Goal: Task Accomplishment & Management: Use online tool/utility

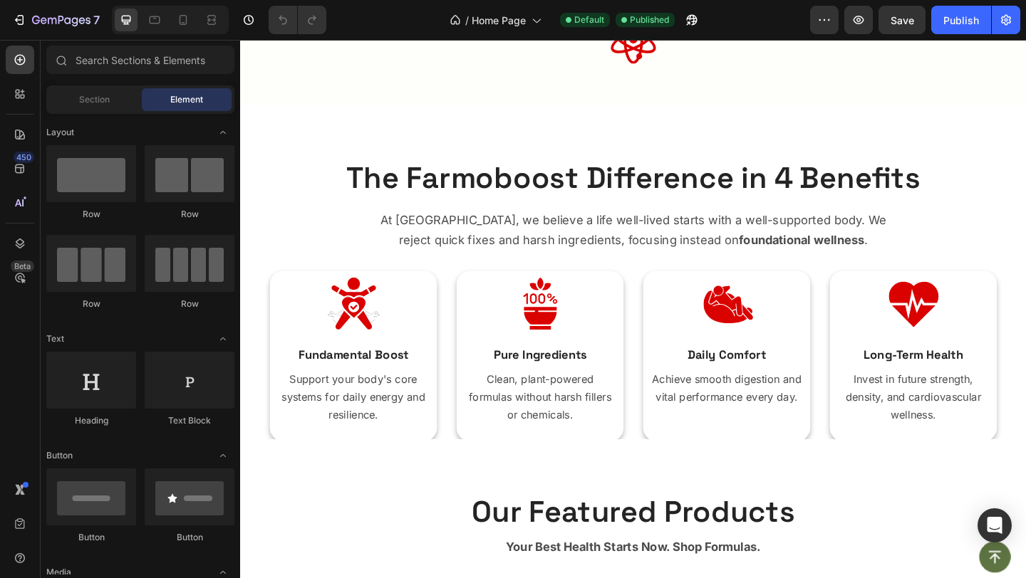
scroll to position [715, 0]
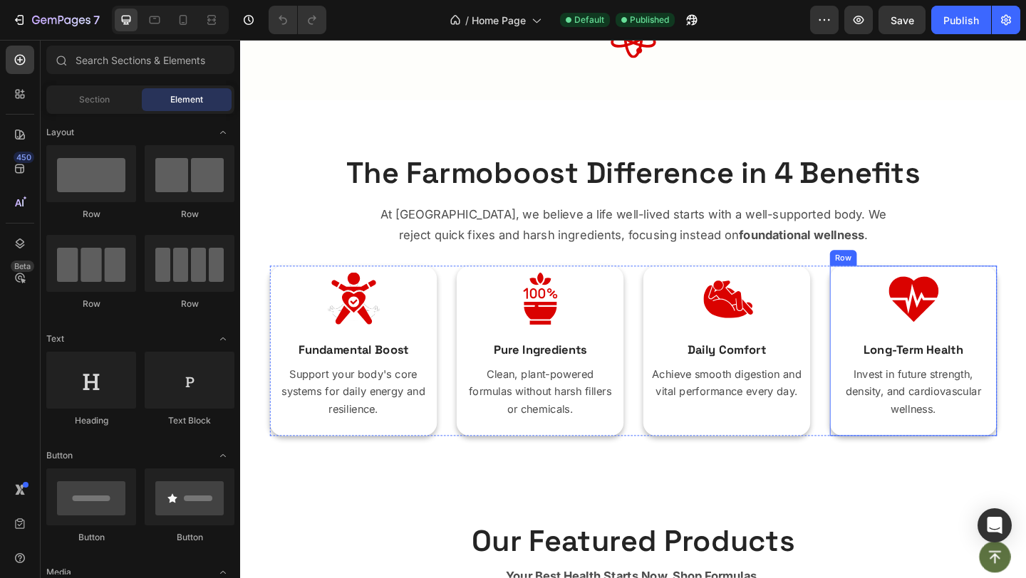
click at [1025, 362] on div "Image Long-Term Health Text Block Invest in future strength, density, and cardi…" at bounding box center [971, 378] width 167 height 178
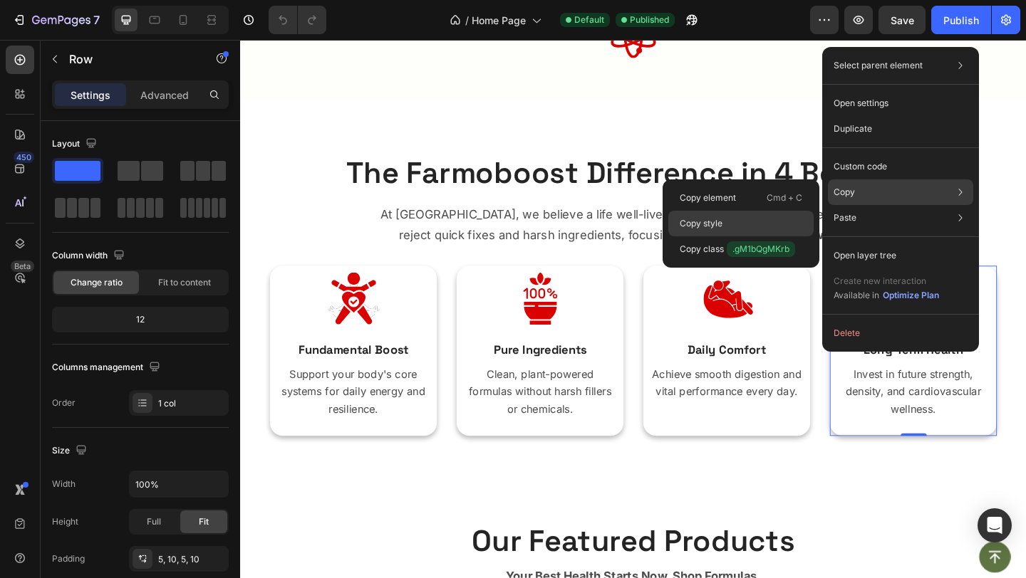
click at [693, 224] on p "Copy style" at bounding box center [701, 223] width 43 height 13
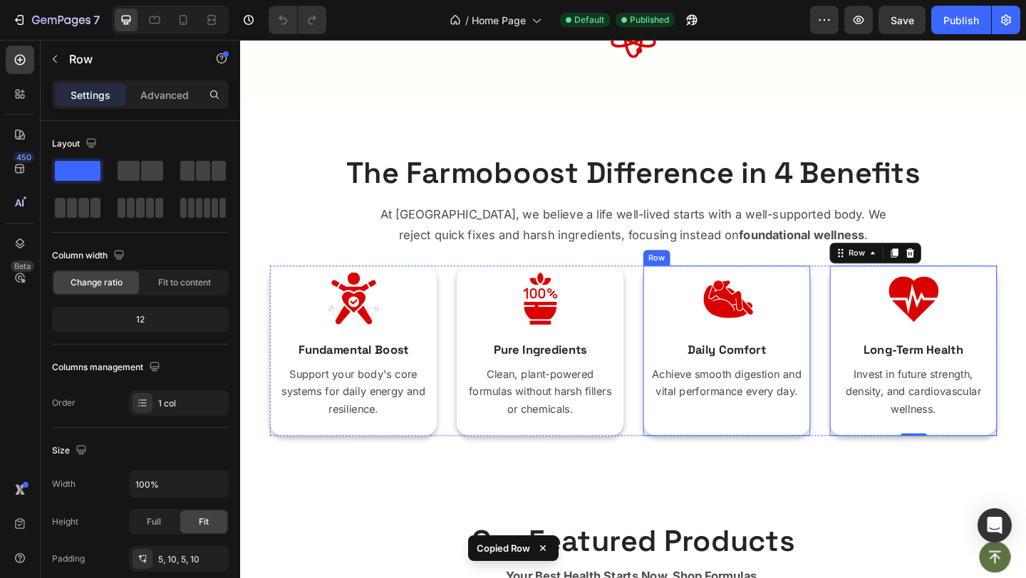
click at [838, 359] on div "Image Daily Comfort Text Block Achieve smooth digestion and vital performance e…" at bounding box center [768, 378] width 167 height 178
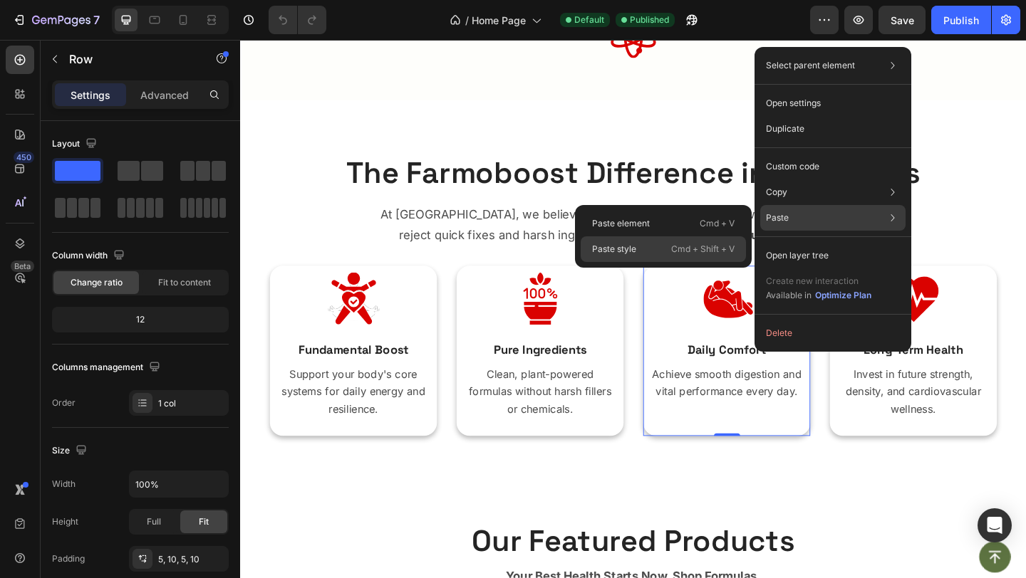
click at [623, 245] on p "Paste style" at bounding box center [614, 249] width 44 height 13
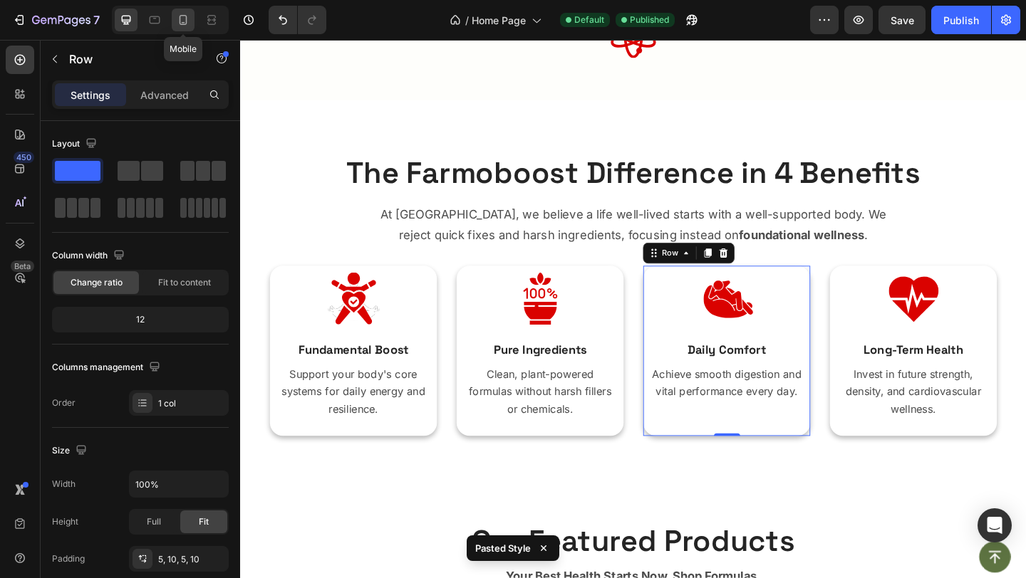
click at [186, 17] on icon at bounding box center [184, 20] width 8 height 10
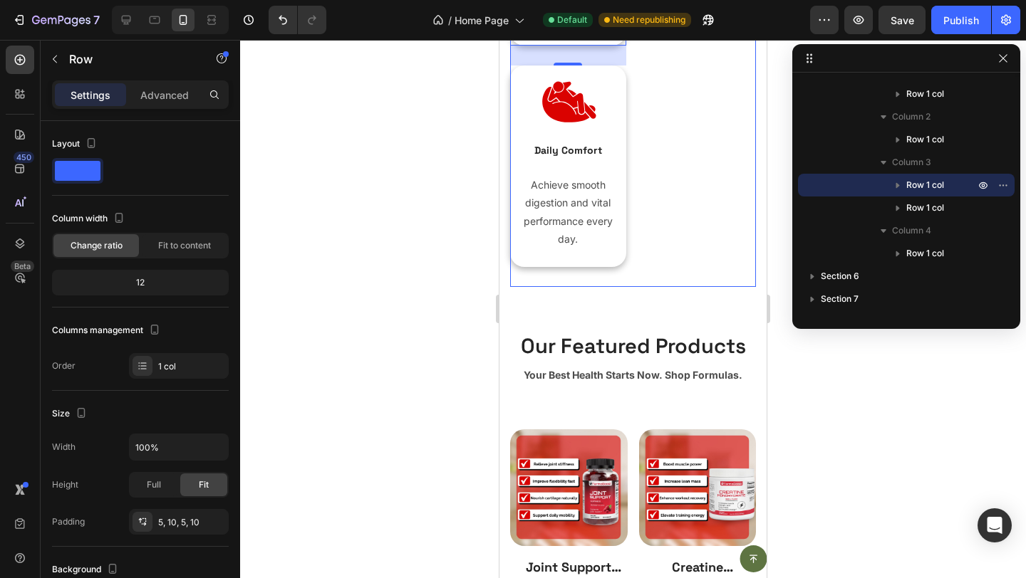
scroll to position [1974, 0]
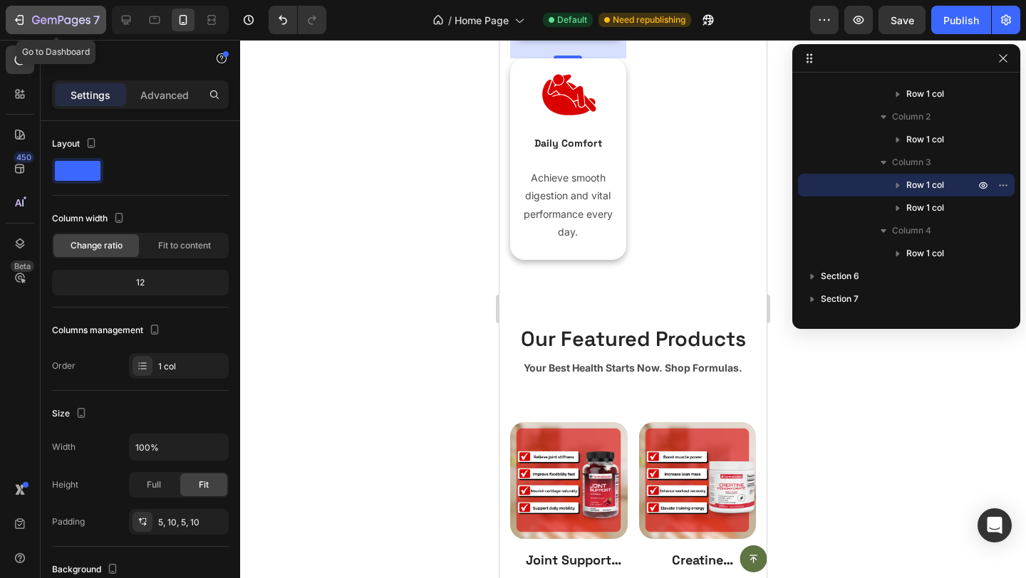
click at [21, 11] on div "7" at bounding box center [56, 19] width 88 height 17
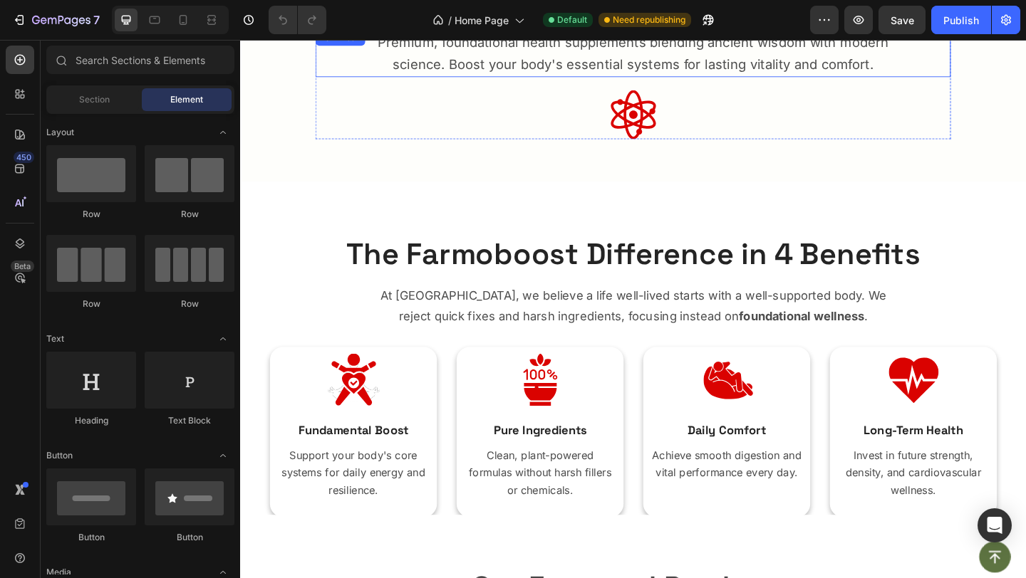
scroll to position [650, 0]
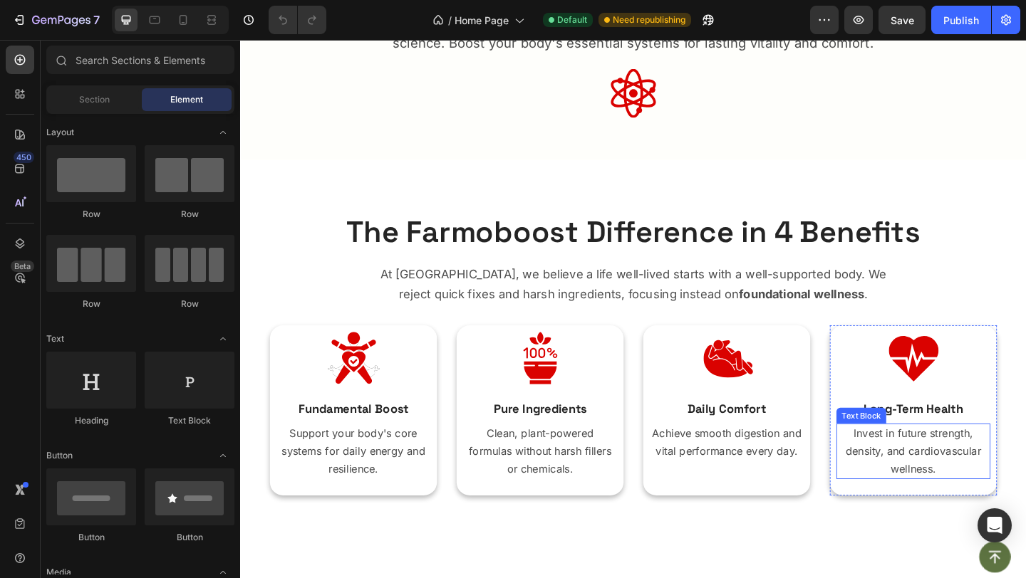
click at [978, 480] on p "Invest in future strength, density, and cardiovascular wellness." at bounding box center [972, 488] width 165 height 58
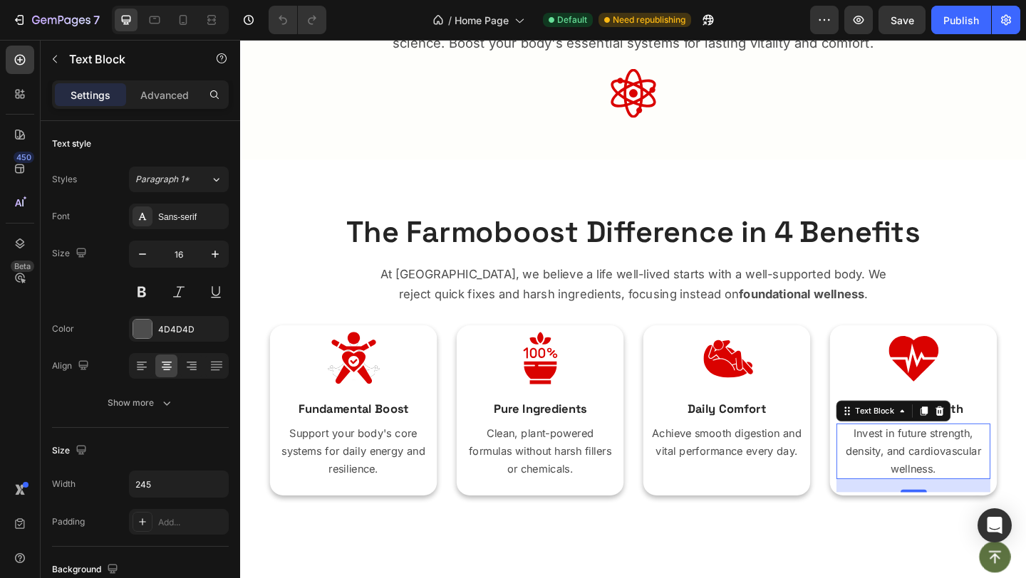
click at [978, 480] on p "Invest in future strength, density, and cardiovascular wellness." at bounding box center [972, 488] width 165 height 58
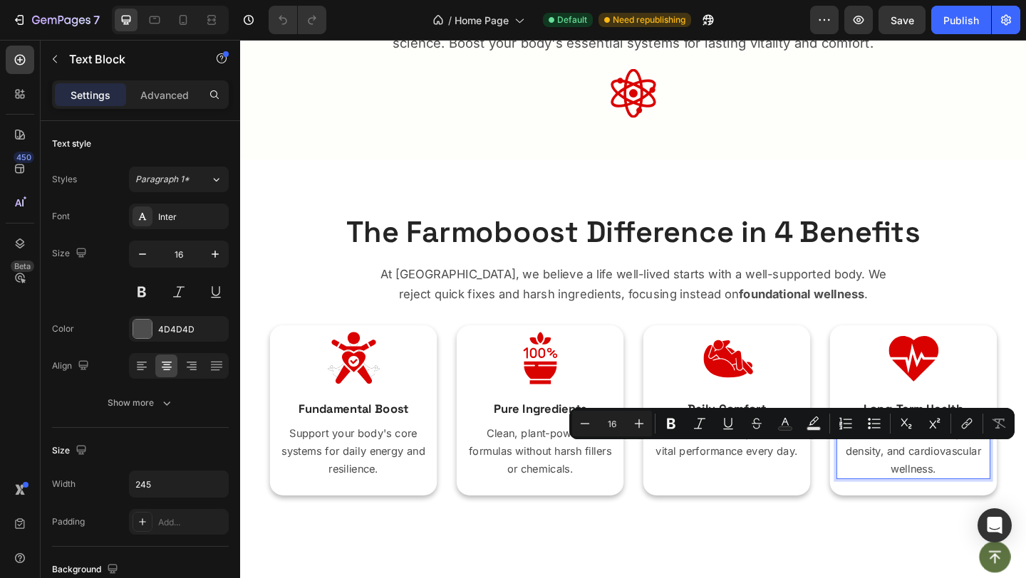
click at [906, 489] on p "Invest in future strength, density, and cardiovascular wellness." at bounding box center [972, 488] width 165 height 58
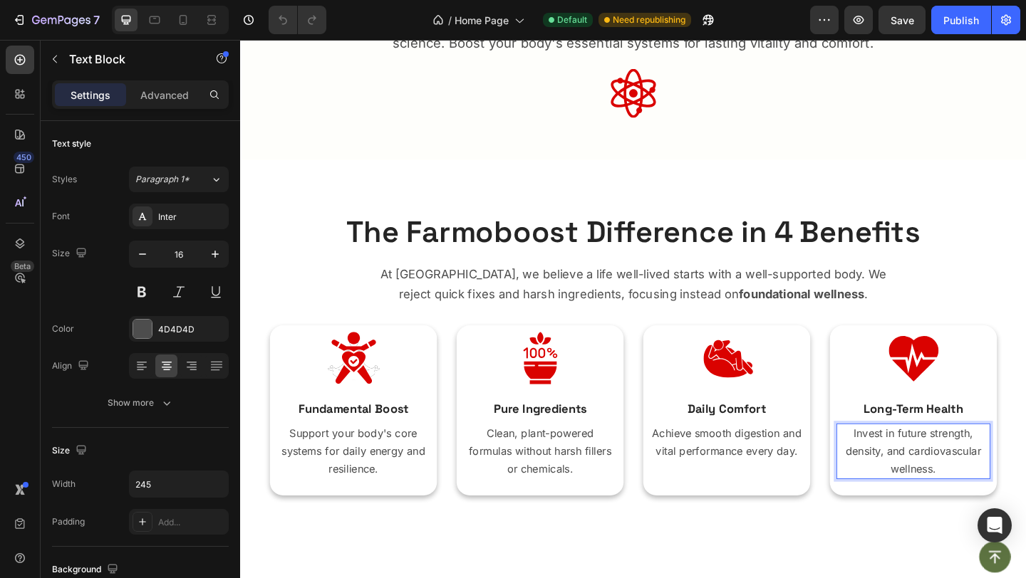
click at [933, 492] on p "Invest in future strength, density, and cardiovascular wellness." at bounding box center [972, 488] width 165 height 58
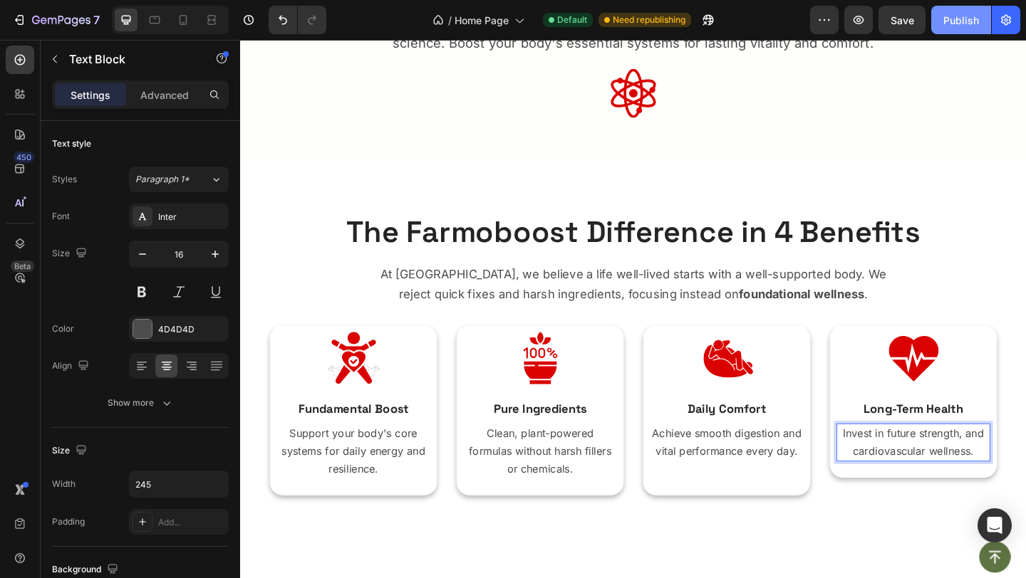
click at [954, 21] on div "Publish" at bounding box center [961, 20] width 36 height 15
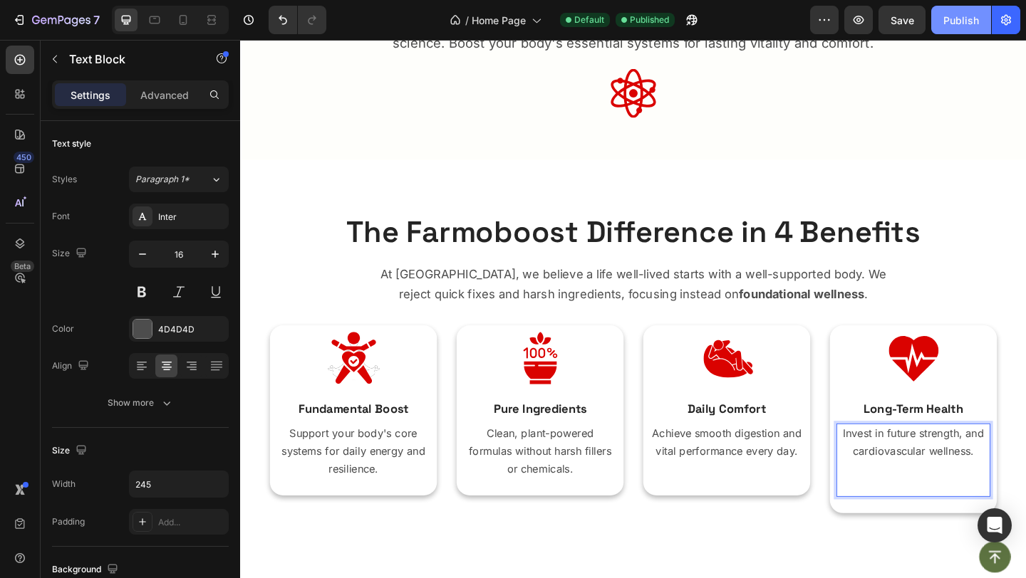
click at [958, 21] on div "Publish" at bounding box center [961, 20] width 36 height 15
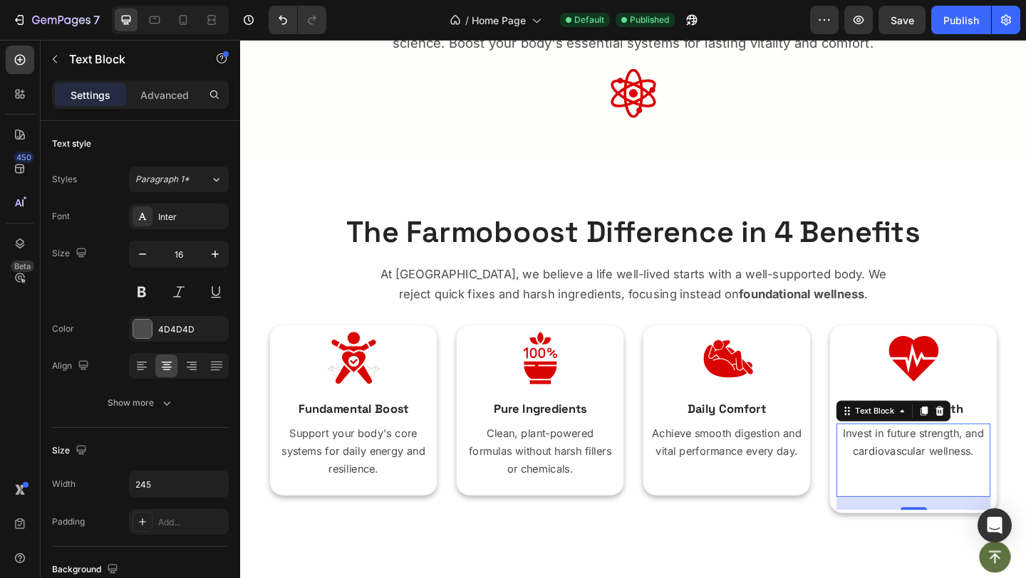
click at [963, 517] on p "Rich Text Editor. Editing area: main" at bounding box center [972, 526] width 165 height 19
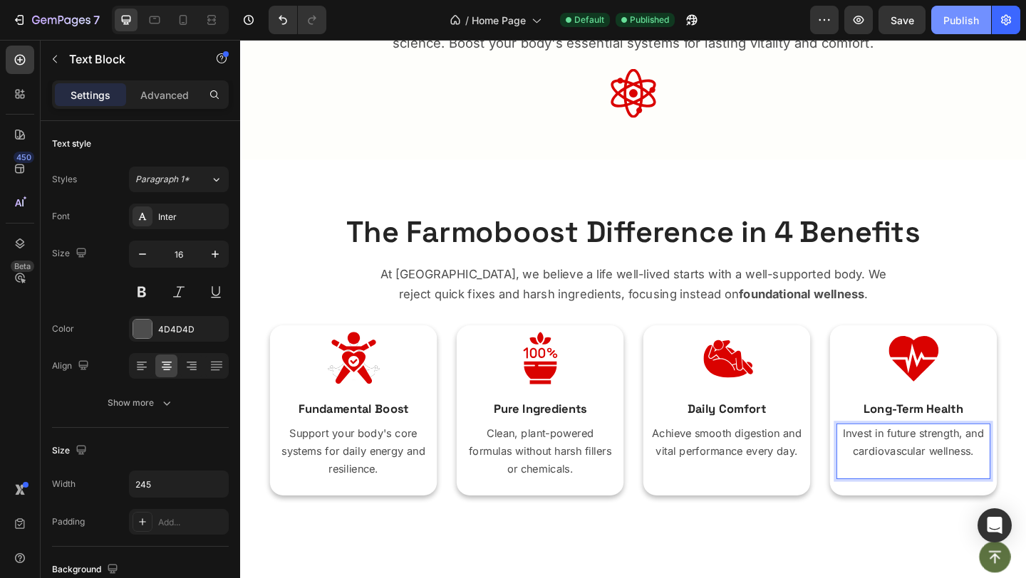
click at [963, 24] on div "Publish" at bounding box center [961, 20] width 36 height 15
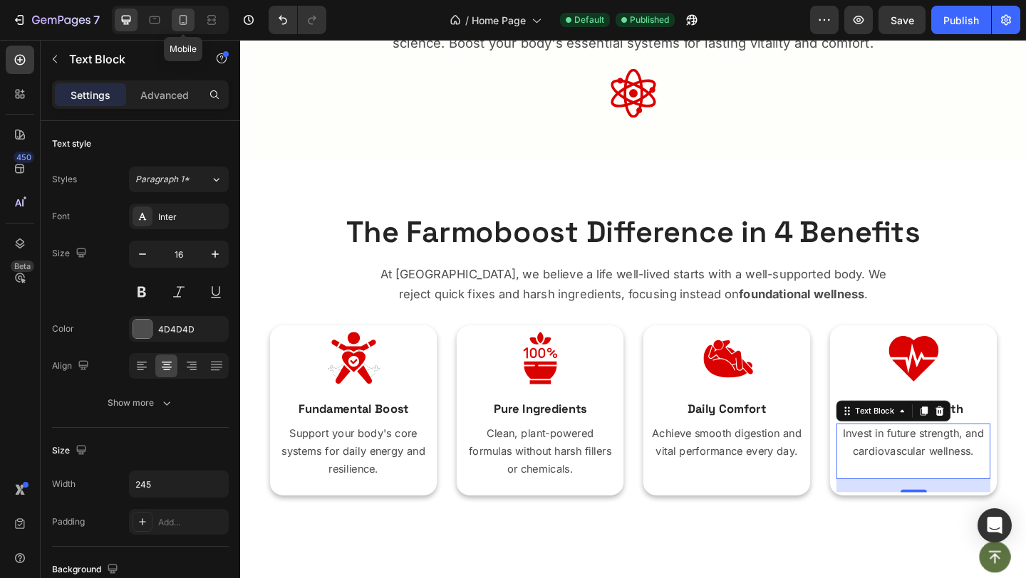
click at [188, 23] on icon at bounding box center [183, 20] width 14 height 14
type input "14"
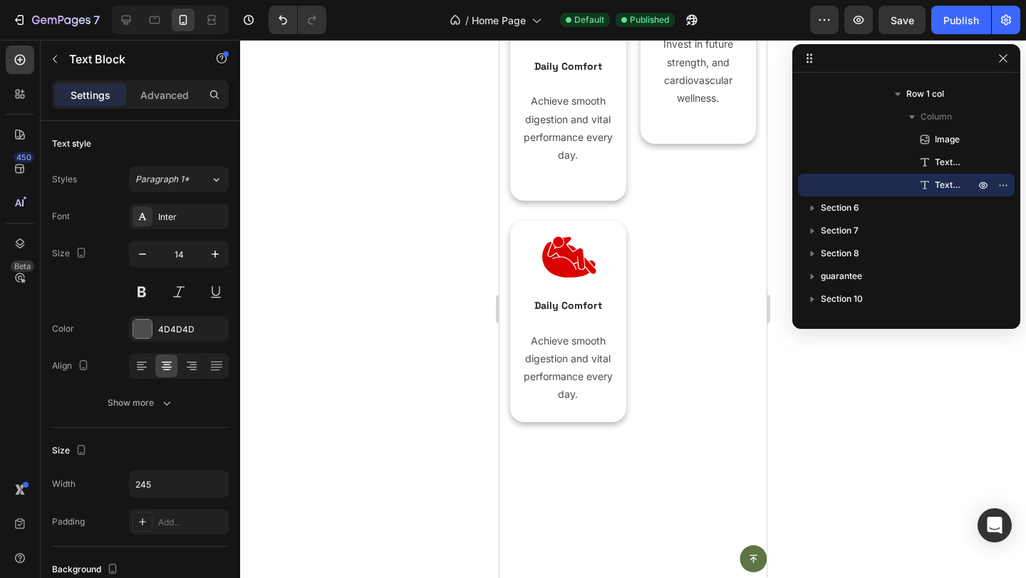
scroll to position [1800, 0]
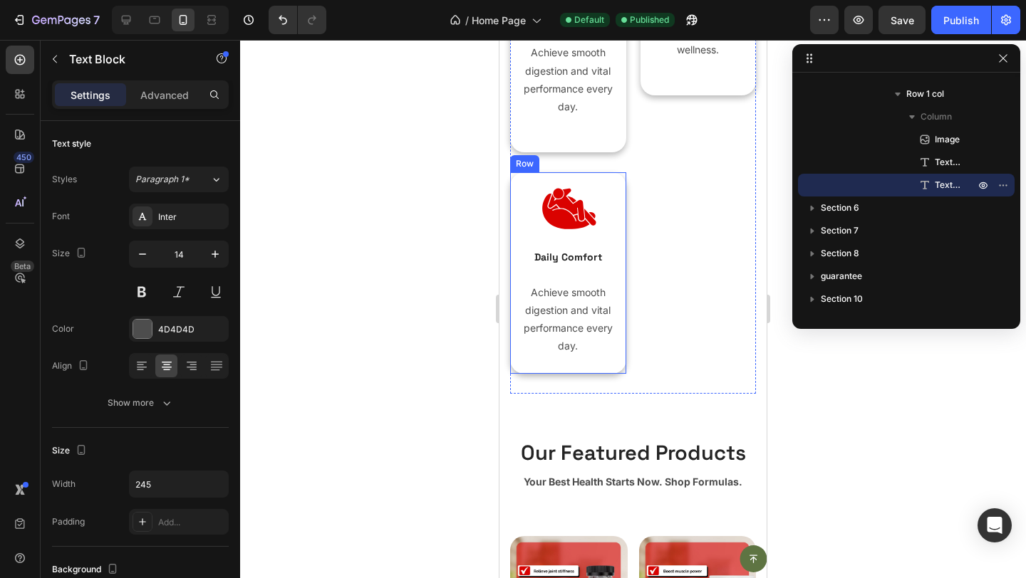
click at [608, 293] on div "Image Daily Comfort Text Block Achieve smooth digestion and vital performance e…" at bounding box center [568, 273] width 102 height 194
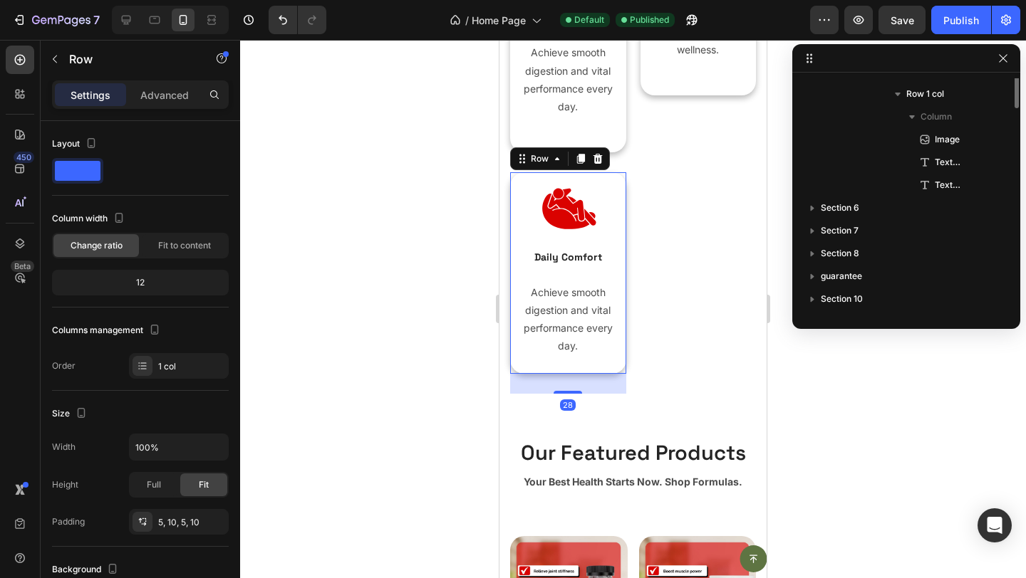
scroll to position [315, 0]
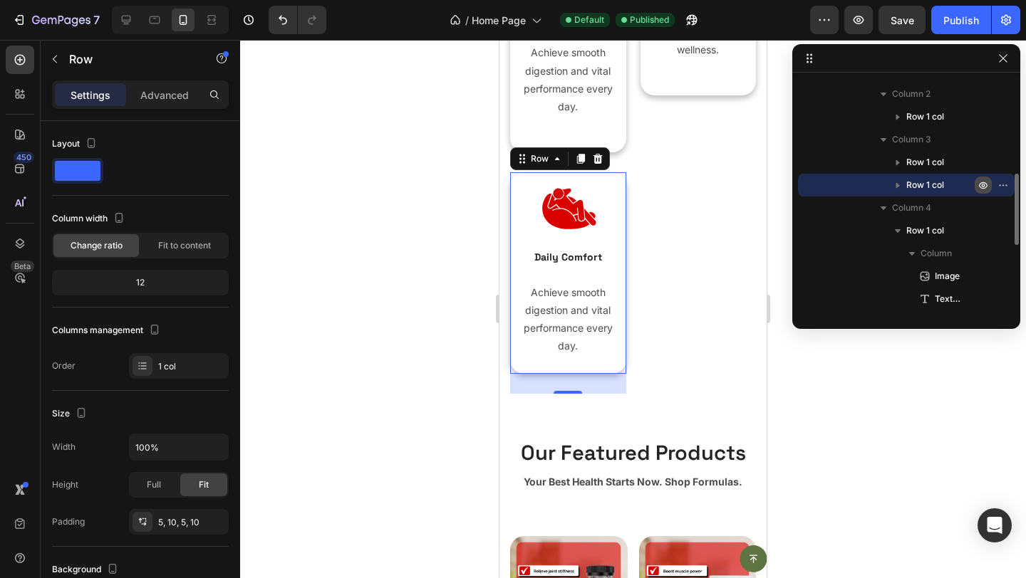
click at [980, 187] on icon "button" at bounding box center [983, 185] width 9 height 7
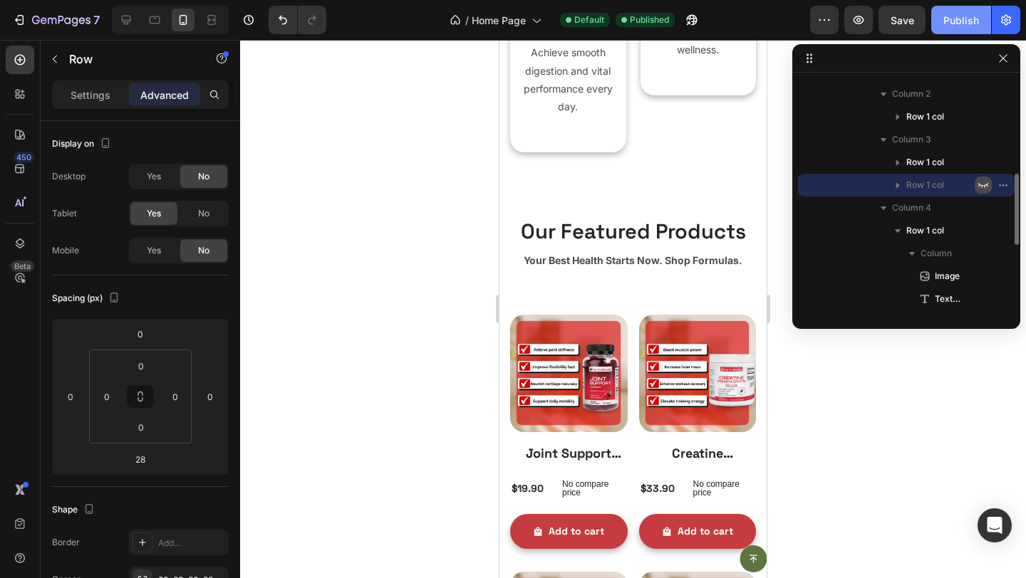
click at [964, 21] on div "Publish" at bounding box center [961, 20] width 36 height 15
click at [38, 23] on icon "button" at bounding box center [61, 21] width 58 height 12
